Goal: Navigation & Orientation: Find specific page/section

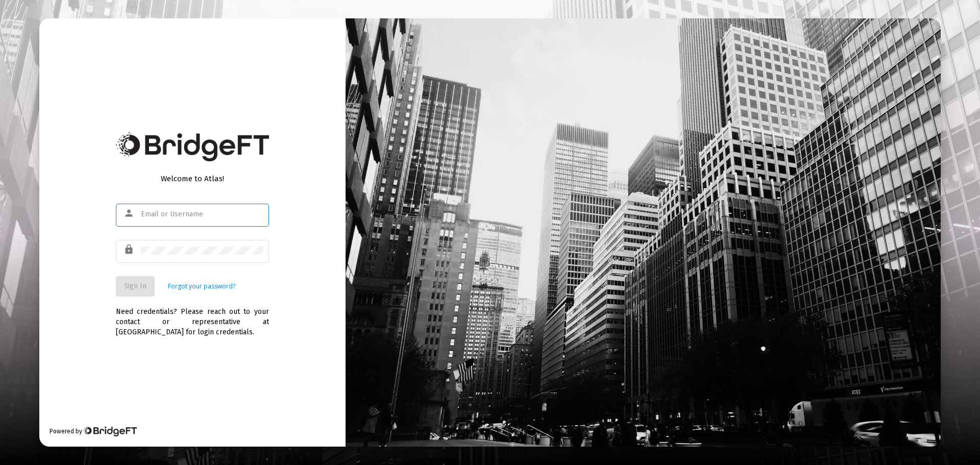
type input "[PERSON_NAME][EMAIL_ADDRESS][DOMAIN_NAME]"
click at [131, 277] on button "Sign In" at bounding box center [135, 286] width 39 height 20
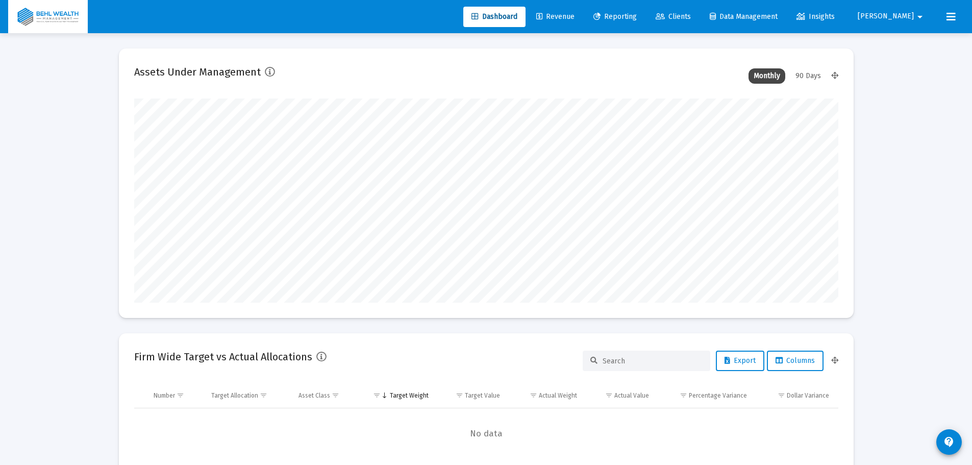
scroll to position [204, 704]
type input "[PERSON_NAME][EMAIL_ADDRESS][DOMAIN_NAME]"
type input "[DATE]"
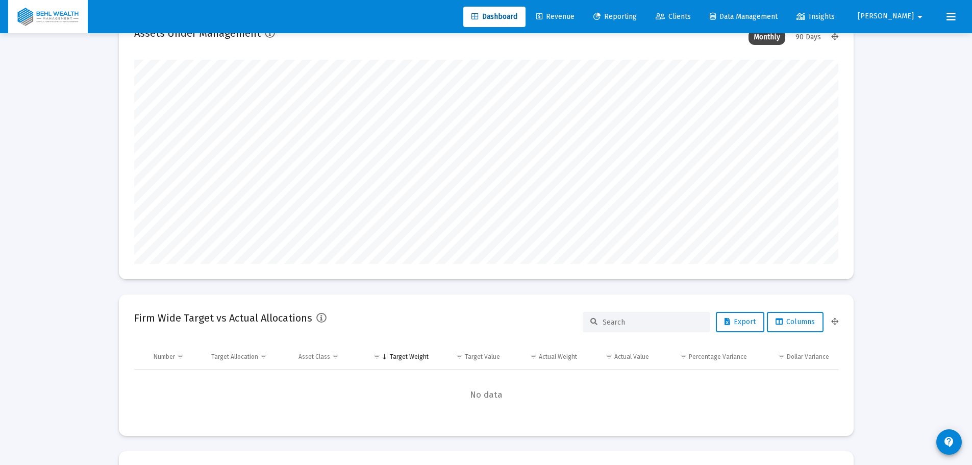
scroll to position [0, 0]
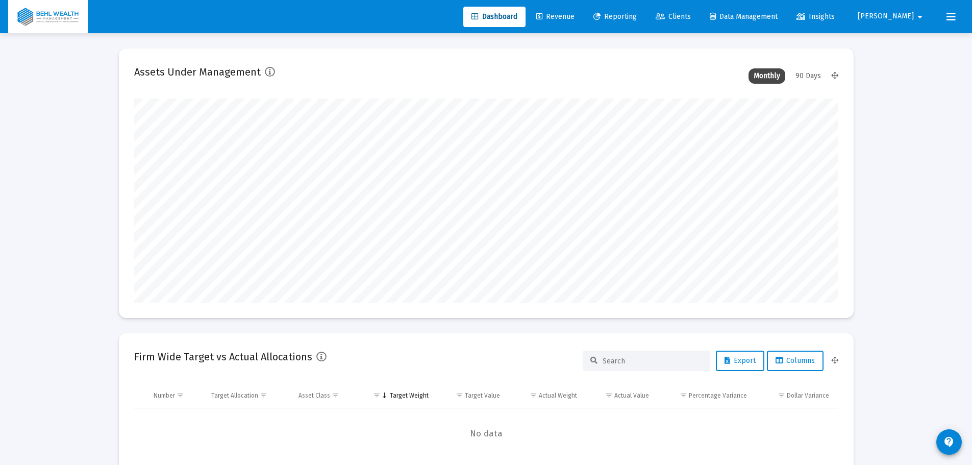
click at [575, 17] on span "Revenue" at bounding box center [555, 16] width 38 height 9
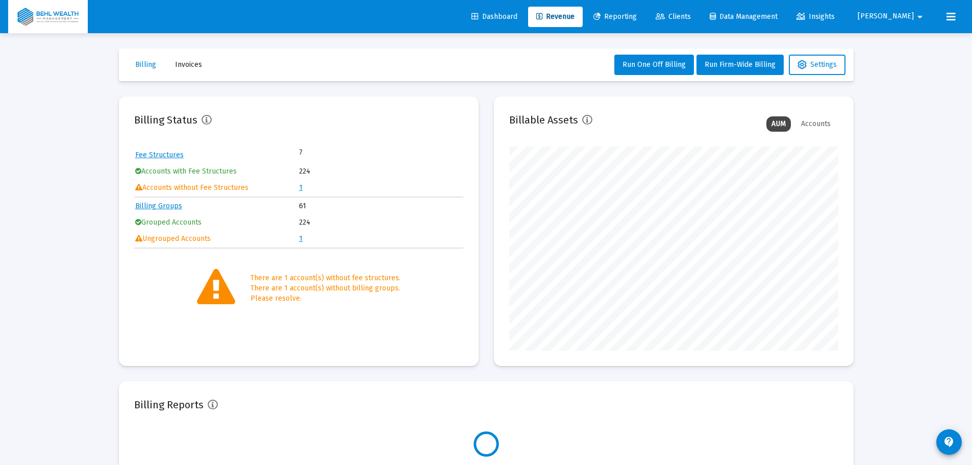
scroll to position [204, 329]
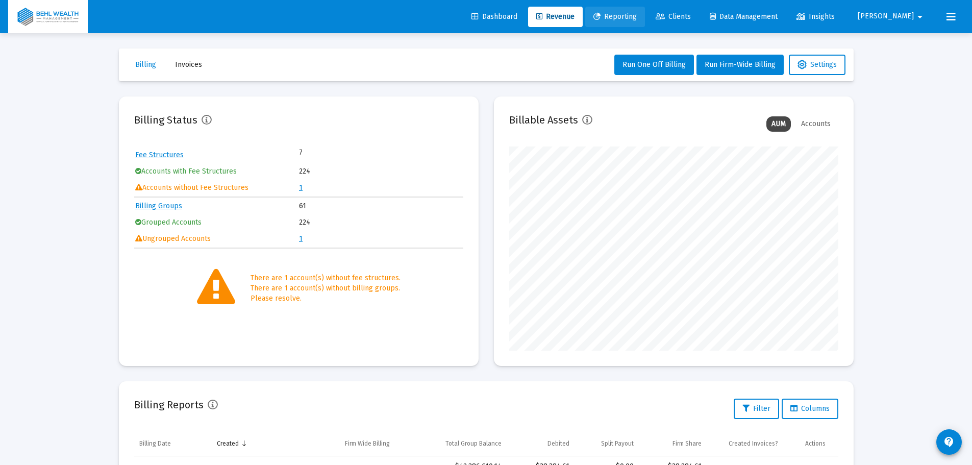
click at [637, 14] on span "Reporting" at bounding box center [614, 16] width 43 height 9
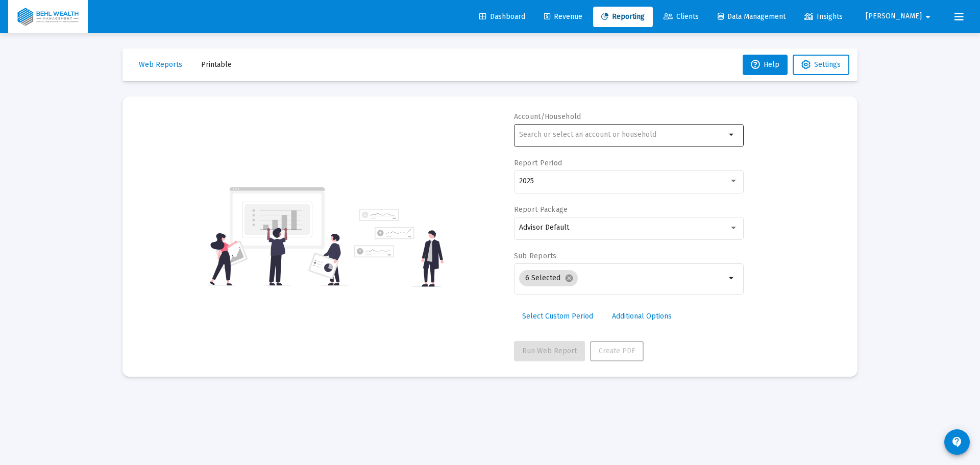
click at [624, 140] on div at bounding box center [622, 134] width 207 height 25
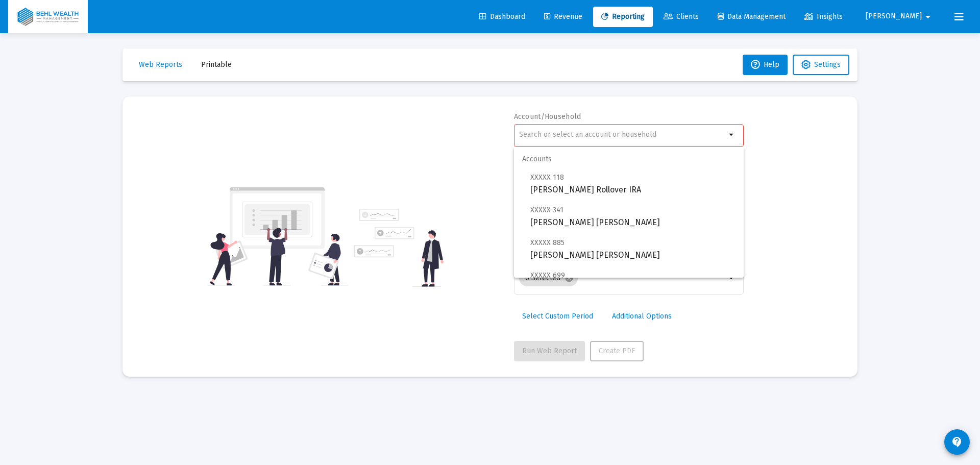
click at [661, 107] on mat-card "Account/Household arrow_drop_down Report Period 2025 Report Package Advisor Def…" at bounding box center [489, 236] width 735 height 280
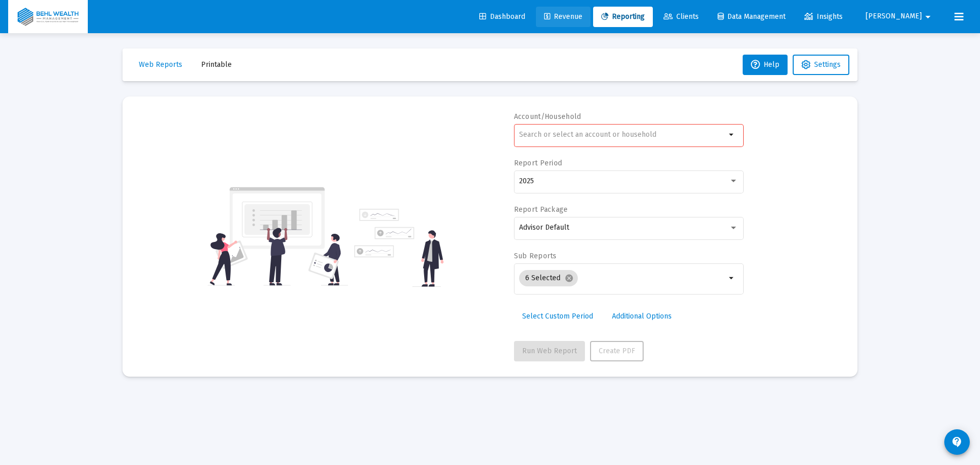
click at [590, 21] on link "Revenue" at bounding box center [563, 17] width 55 height 20
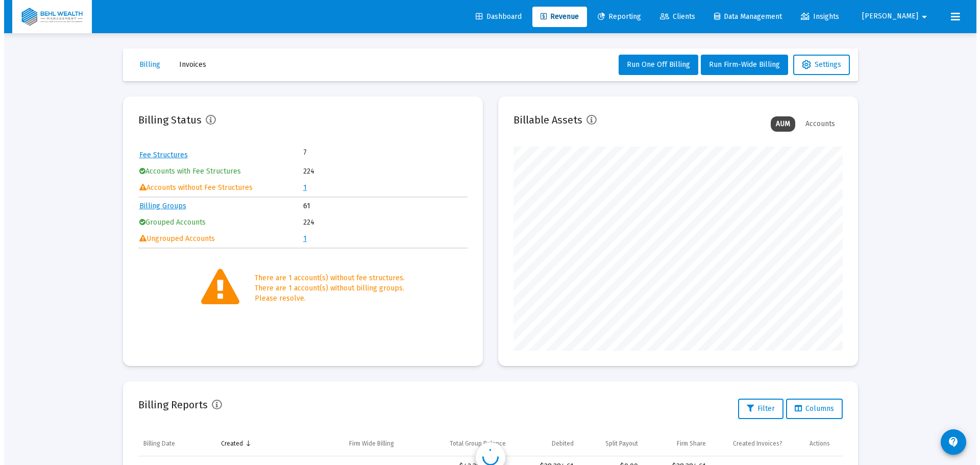
scroll to position [204, 329]
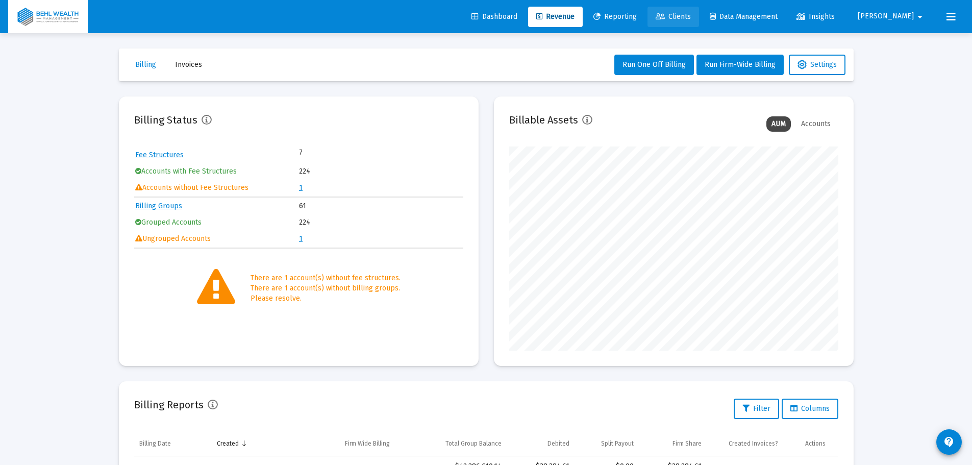
click at [691, 15] on span "Clients" at bounding box center [673, 16] width 35 height 9
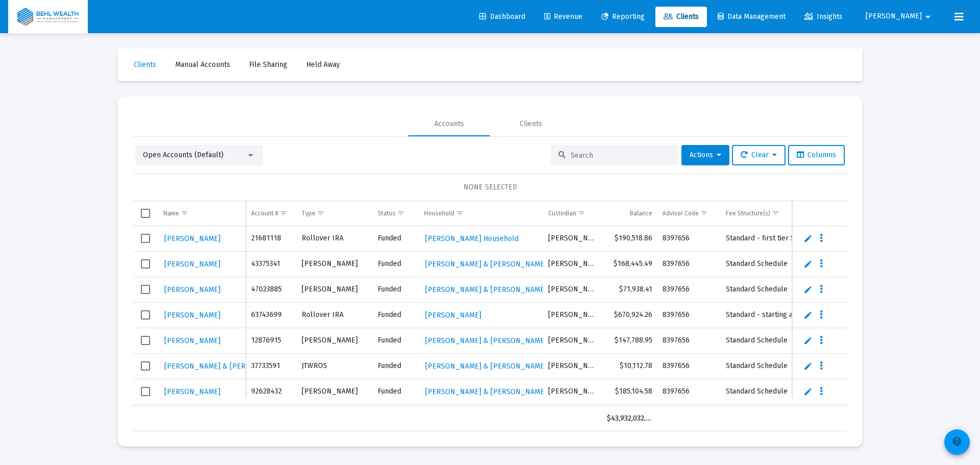
click at [955, 438] on mat-icon "contact_support" at bounding box center [957, 442] width 12 height 12
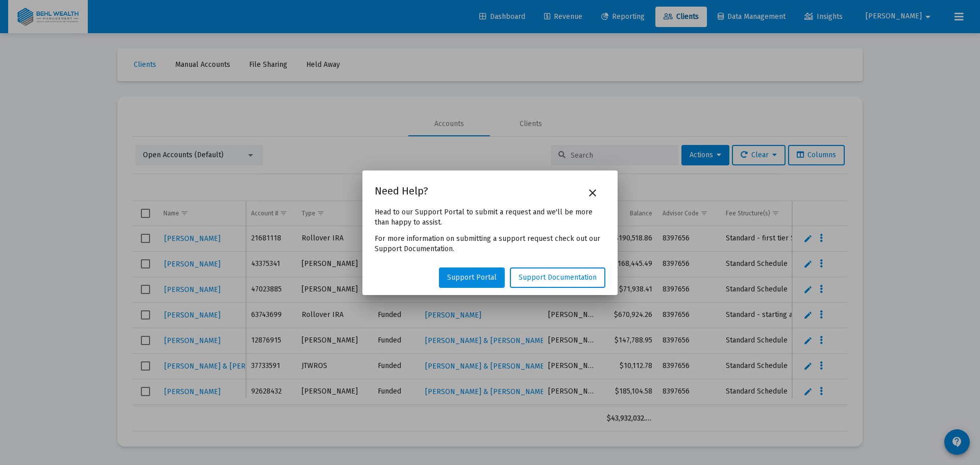
click at [472, 278] on span "Support Portal" at bounding box center [471, 277] width 49 height 9
